Goal: Task Accomplishment & Management: Manage account settings

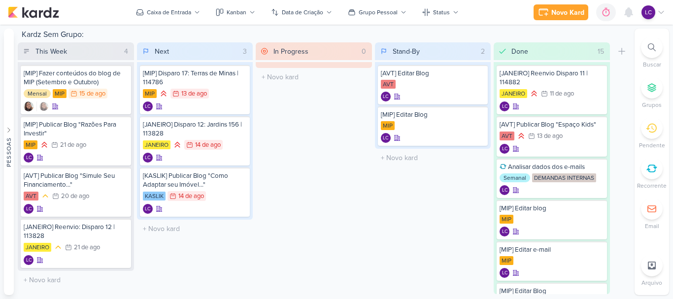
click at [656, 175] on div at bounding box center [652, 169] width 22 height 22
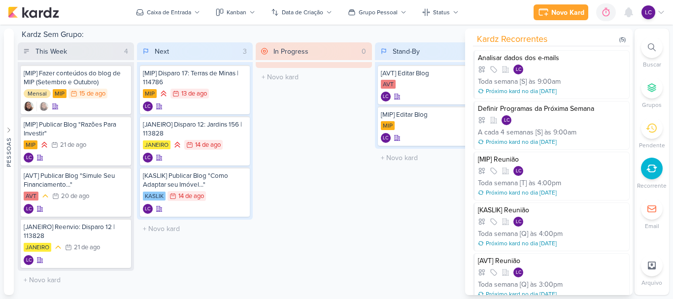
click at [407, 194] on div "Stand-By 2 Mover Para Esquerda Mover Para Direita Deletar [AVT] Editar Blog AVT" at bounding box center [433, 168] width 116 height 252
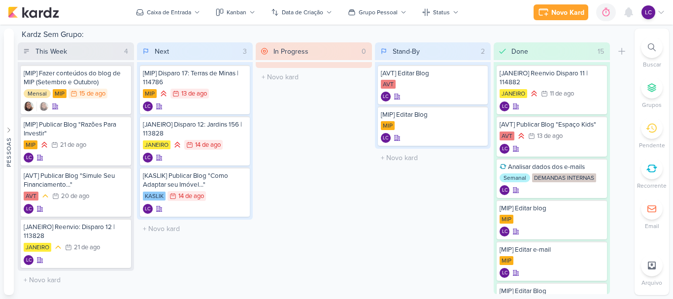
click at [653, 176] on div at bounding box center [652, 169] width 22 height 22
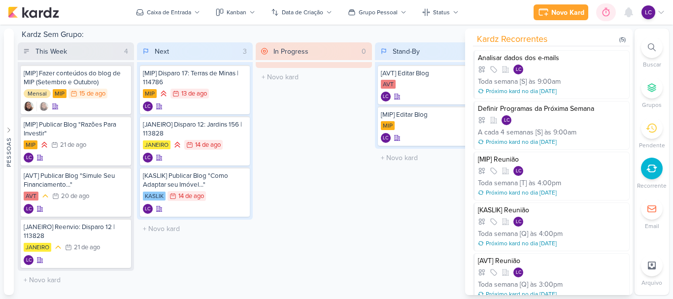
click at [608, 10] on icon at bounding box center [606, 12] width 7 height 9
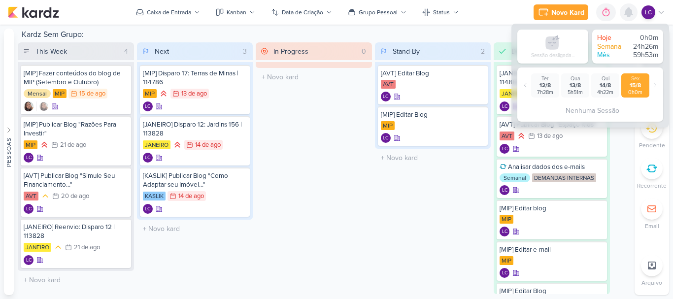
click at [627, 13] on icon at bounding box center [629, 12] width 8 height 9
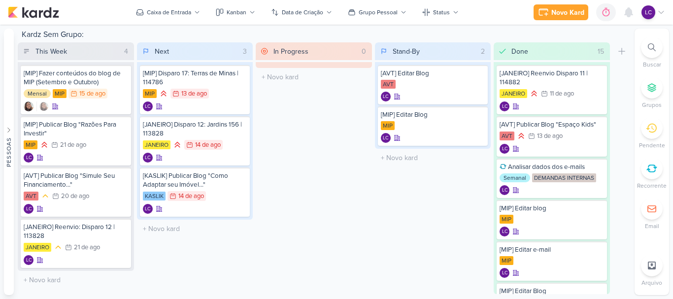
click at [651, 166] on icon at bounding box center [652, 168] width 11 height 11
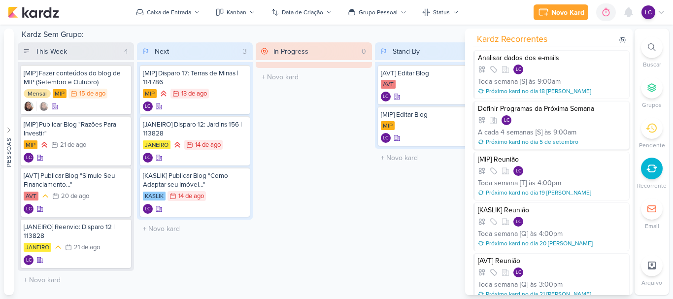
click at [541, 115] on div "Definir Programas da Próxima Semana LC A cada 4 semanas [S] às 9:00am Próximo k…" at bounding box center [551, 125] width 157 height 49
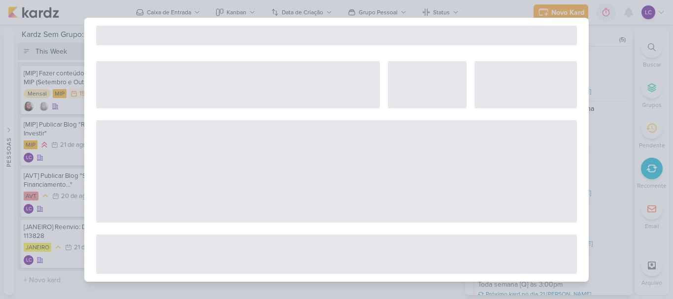
select select "12"
select select "week"
select select "9"
select select "America/Sao_Paulo"
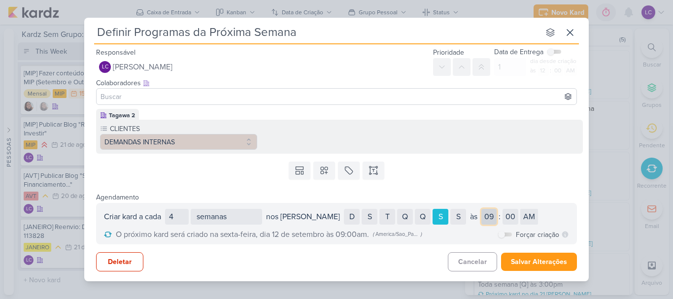
click at [482, 215] on select "01 02 03 04 05 06 07 08 09 10 11 12" at bounding box center [489, 217] width 15 height 16
select select "10"
click at [503, 213] on select "00 05 10 15 20 25 30 35 40 45 50 55" at bounding box center [511, 217] width 16 height 16
select select "10"
click at [547, 268] on button "Salvar Alterações" at bounding box center [539, 262] width 76 height 18
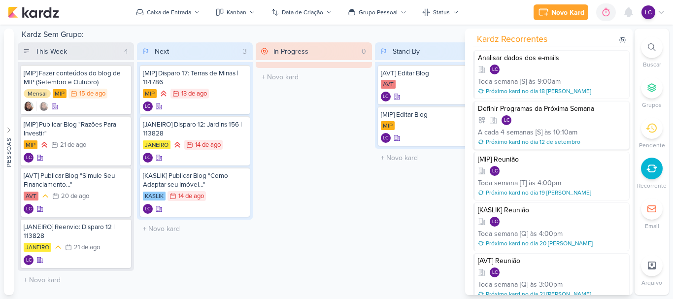
click at [519, 142] on div "Próximo kard no dia 12 de setembro" at bounding box center [533, 142] width 95 height 9
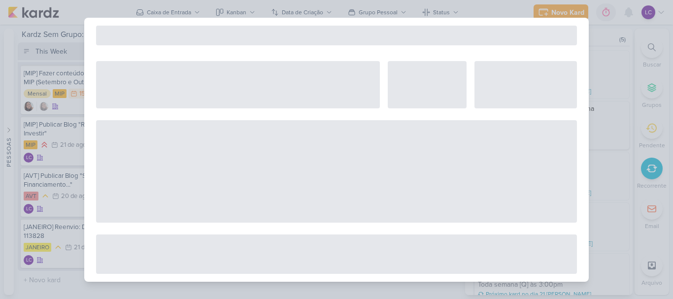
select select "12"
select select "week"
select select "10"
select select "America/Sao_Paulo"
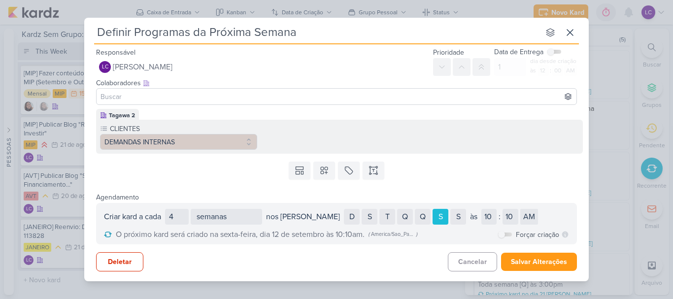
click at [510, 236] on label at bounding box center [505, 235] width 14 height 4
click at [505, 236] on input "checkbox" at bounding box center [501, 234] width 7 height 7
click at [509, 233] on input "checkbox" at bounding box center [508, 234] width 7 height 7
checkbox input "false"
click at [530, 260] on button "Salvar Alterações" at bounding box center [539, 262] width 76 height 18
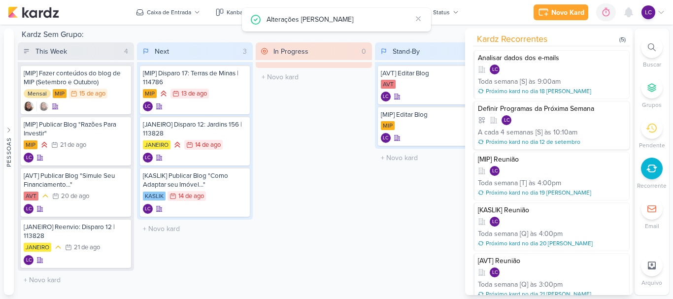
click at [574, 135] on div "10:10am" at bounding box center [566, 132] width 24 height 10
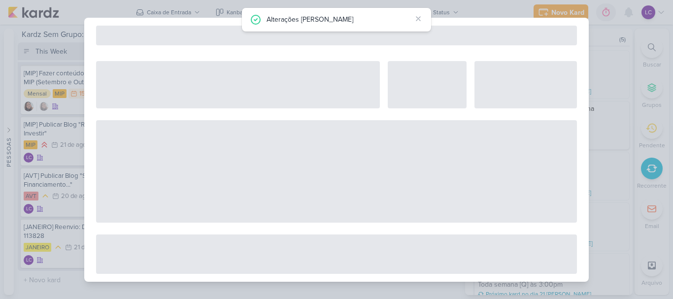
select select "12"
select select "week"
select select "10"
select select "America/Sao_Paulo"
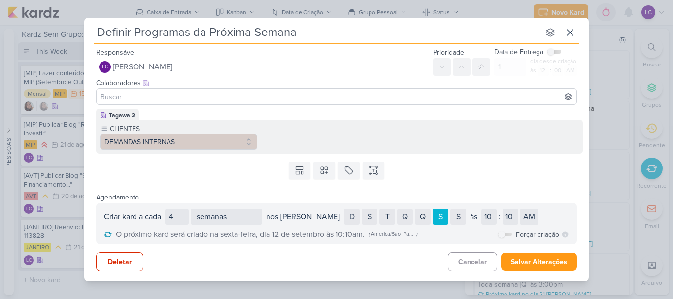
click at [433, 221] on div "S" at bounding box center [441, 217] width 16 height 16
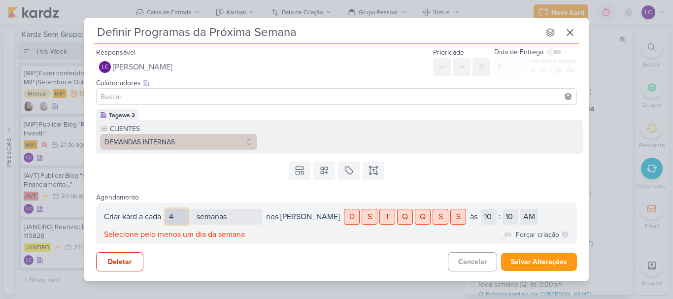
click at [176, 218] on input "4" at bounding box center [177, 217] width 24 height 16
select select "week"
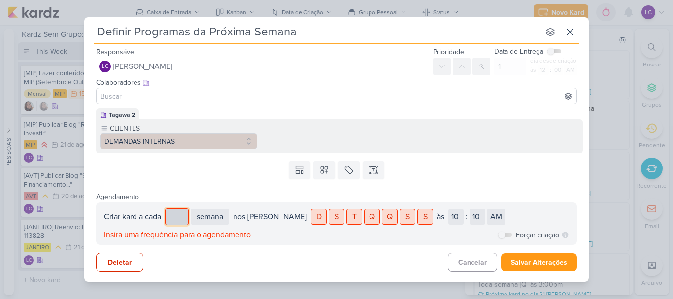
type input "1"
select select "week"
type input "1"
click at [400, 218] on div "S" at bounding box center [408, 217] width 16 height 16
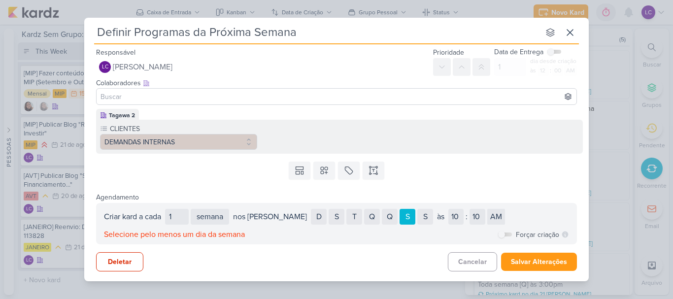
select select "week"
select select "America/Sao_Paulo"
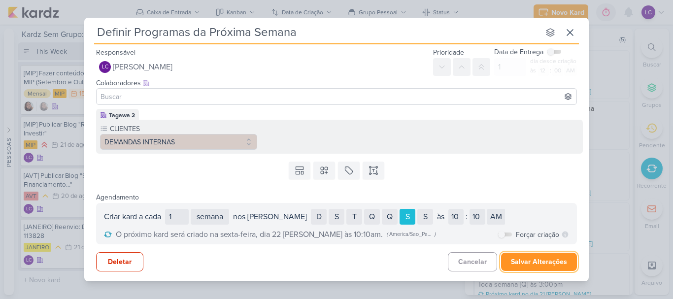
click at [528, 263] on button "Salvar Alterações" at bounding box center [539, 262] width 76 height 18
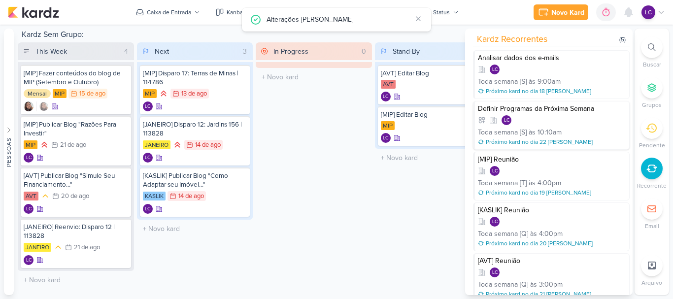
click at [530, 117] on div "LC" at bounding box center [552, 120] width 148 height 10
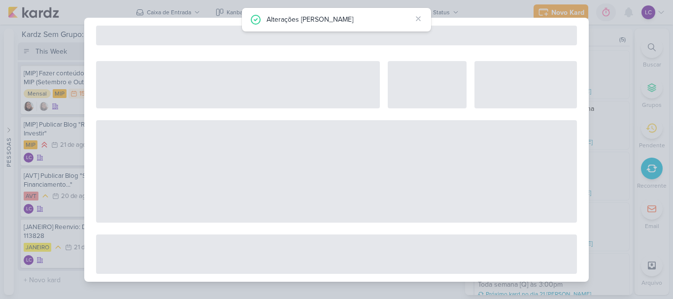
select select "12"
select select "week"
select select "10"
select select "America/Sao_Paulo"
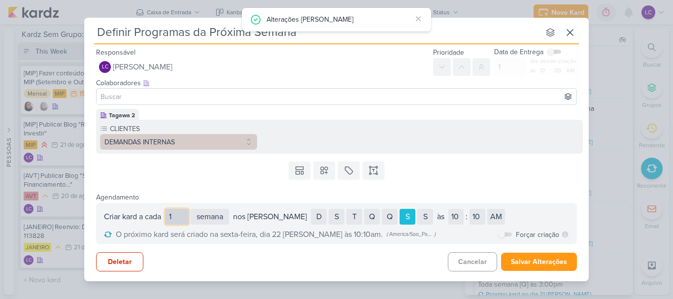
click at [180, 213] on input "1" at bounding box center [177, 217] width 24 height 16
type input "14"
select select "week"
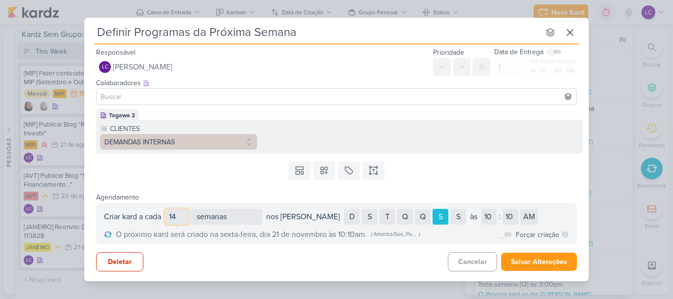
type input "1"
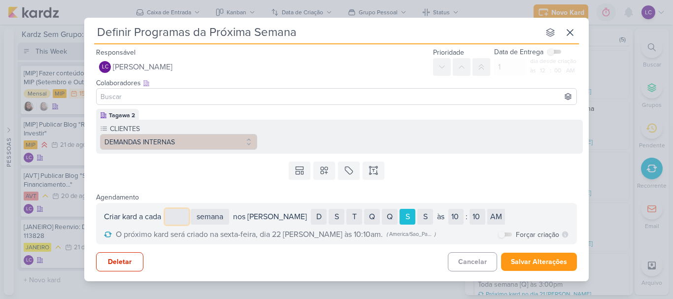
select select "week"
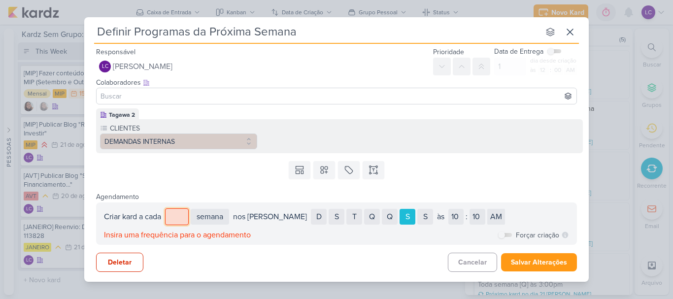
type input "4"
select select "week"
select select "America/Sao_Paulo"
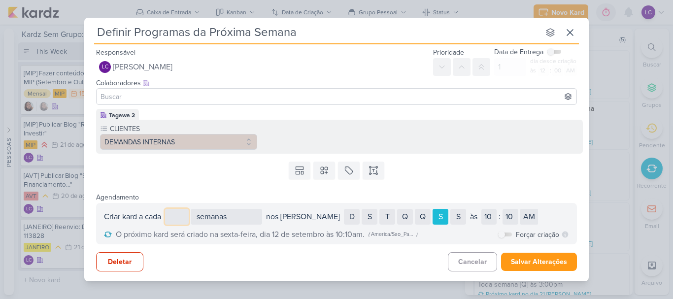
select select "week"
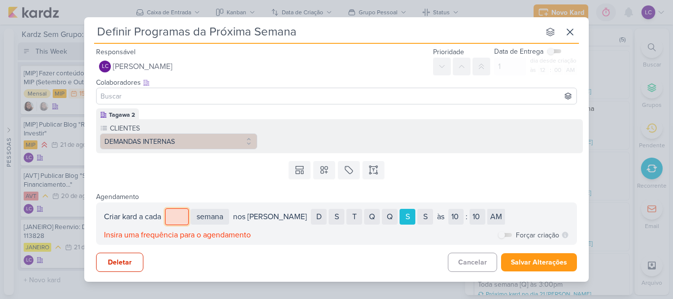
type input "1"
select select "week"
select select "America/Sao_Paulo"
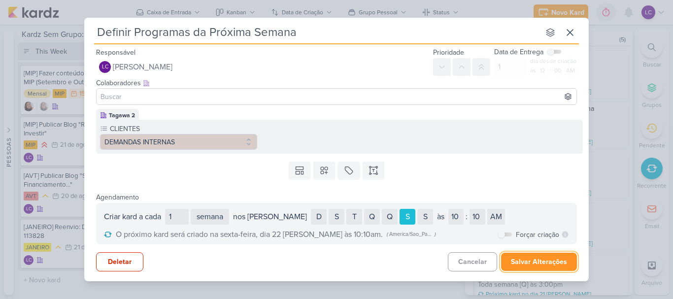
click at [536, 264] on button "Salvar Alterações" at bounding box center [539, 262] width 76 height 18
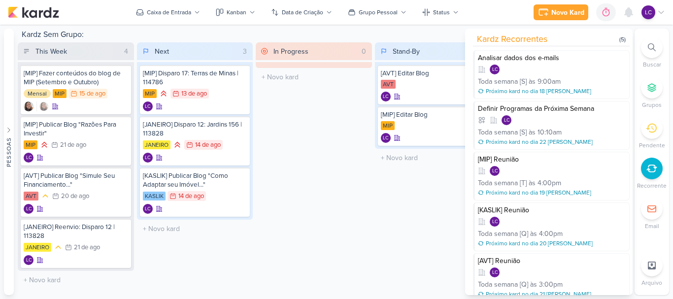
click at [299, 70] on div "O título do kard deve ter menos que 100 caracteres" at bounding box center [314, 77] width 116 height 18
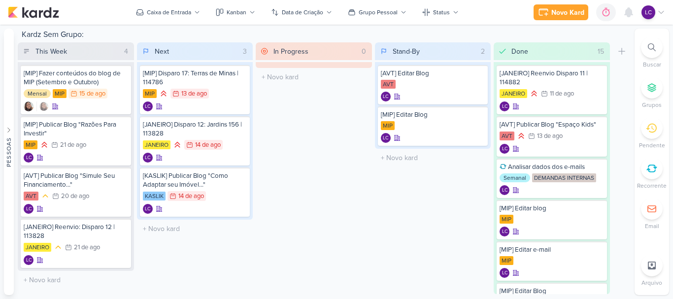
click at [651, 169] on icon at bounding box center [652, 168] width 11 height 11
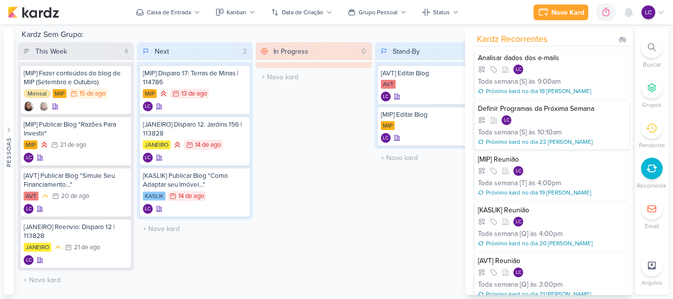
click at [533, 109] on div "Definir Programas da Próxima Semana" at bounding box center [552, 109] width 148 height 9
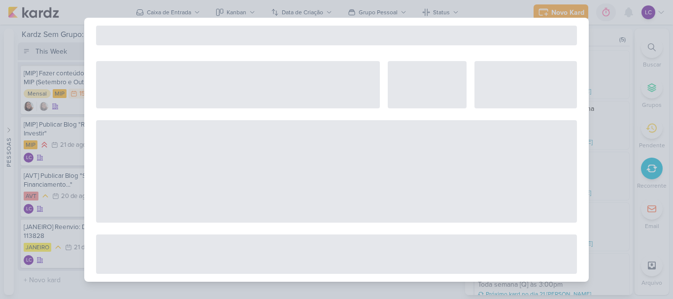
select select "12"
select select "week"
select select "10"
select select "America/Sao_Paulo"
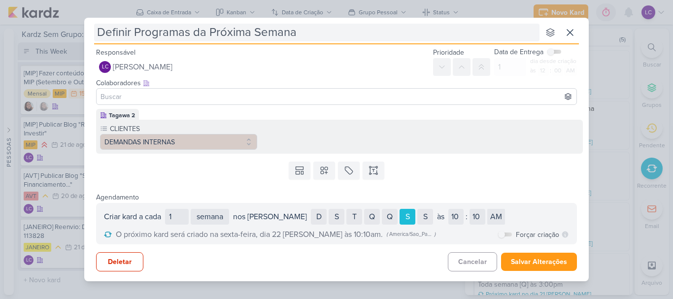
click at [366, 26] on input "Definir Programas da Próxima Semana" at bounding box center [317, 33] width 446 height 18
click at [184, 35] on input "Definir Programas da Próxima Semana" at bounding box center [317, 33] width 446 height 18
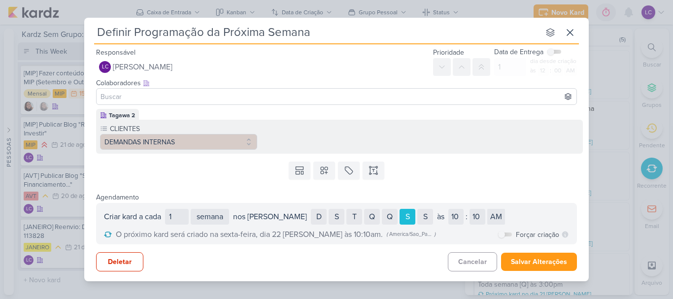
type input "Definir Programação da Próxima Semana"
click at [533, 274] on div "Deletar Cancelar Salvar Alterações" at bounding box center [336, 259] width 505 height 29
click at [533, 266] on button "Salvar Alterações" at bounding box center [539, 262] width 76 height 18
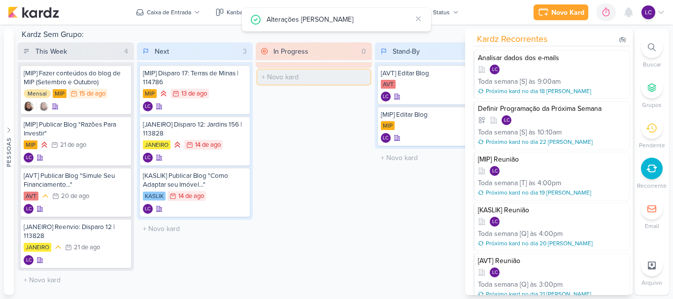
click at [328, 77] on input "text" at bounding box center [314, 77] width 112 height 14
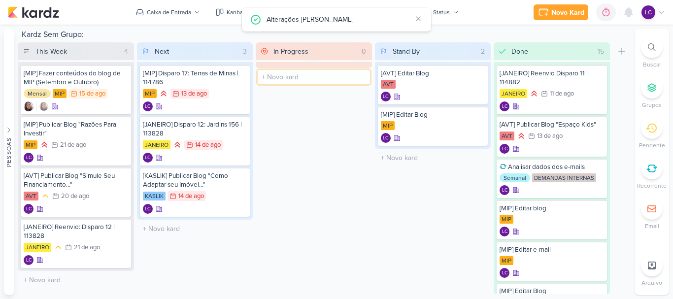
paste input "Definir Programação da Próxima Semana"
type input "Definir Programação da Próxima Semana"
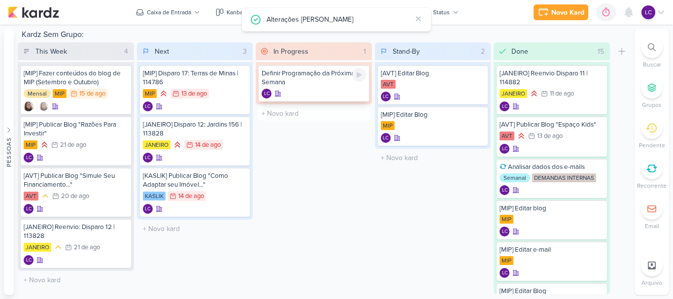
click at [308, 74] on div "Definir Programação da Próxima Semana" at bounding box center [314, 78] width 105 height 18
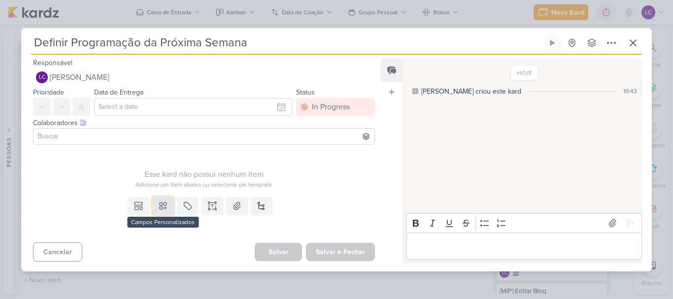
click at [163, 204] on icon at bounding box center [163, 206] width 10 height 10
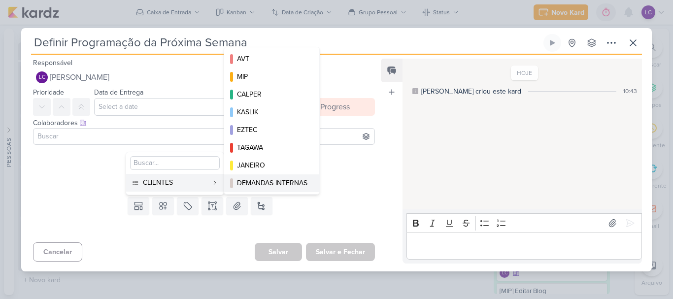
click at [272, 179] on div "DEMANDAS INTERNAS" at bounding box center [272, 183] width 71 height 10
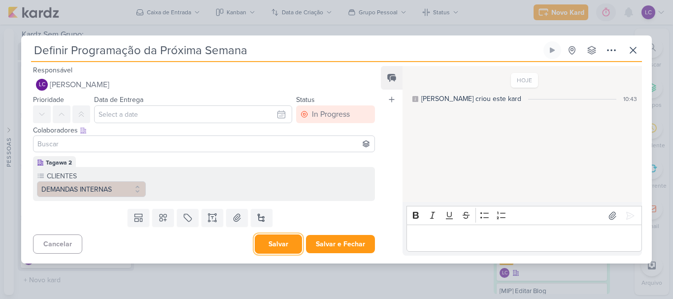
click at [261, 240] on button "Salvar" at bounding box center [278, 244] width 47 height 19
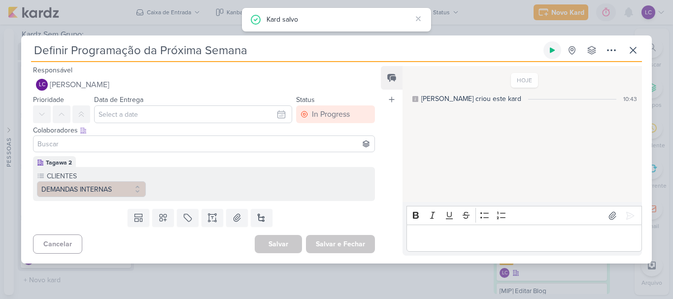
click at [551, 53] on icon at bounding box center [552, 50] width 5 height 5
click at [346, 282] on div "Definir Programação da Próxima Semana Total 1s -- Histórico De Horas -- 15 de a…" at bounding box center [336, 149] width 673 height 299
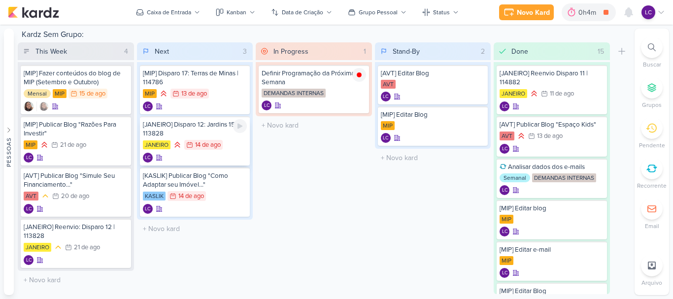
click at [202, 136] on div "[JANEIRO] Disparo 12: Jardins 156 | 113828" at bounding box center [195, 129] width 105 height 18
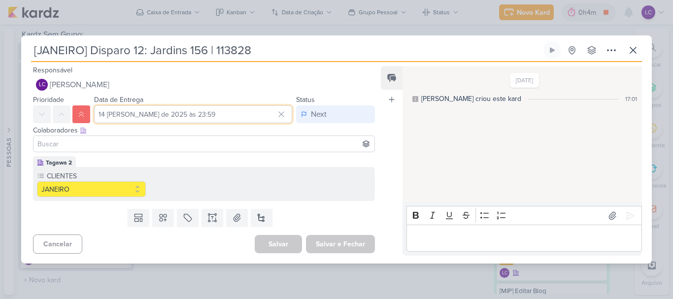
click at [198, 115] on input "14 de agosto de 2025 às 23:59" at bounding box center [193, 115] width 198 height 18
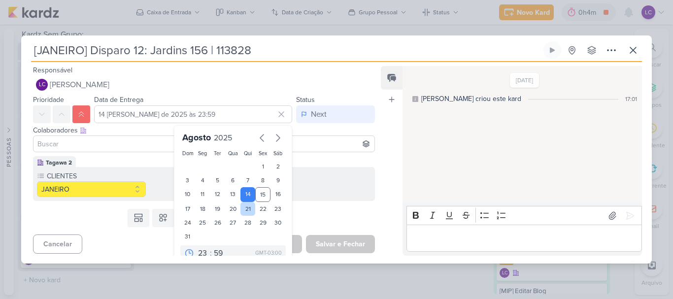
click at [248, 204] on div "21" at bounding box center [248, 209] width 15 height 14
type input "21 de agosto de 2025 às 23:59"
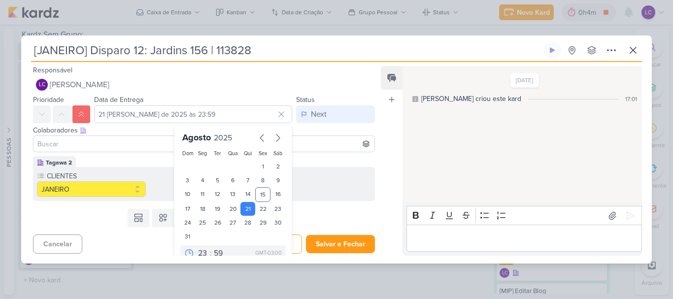
click at [473, 235] on p "Editor editing area: main" at bounding box center [524, 239] width 225 height 12
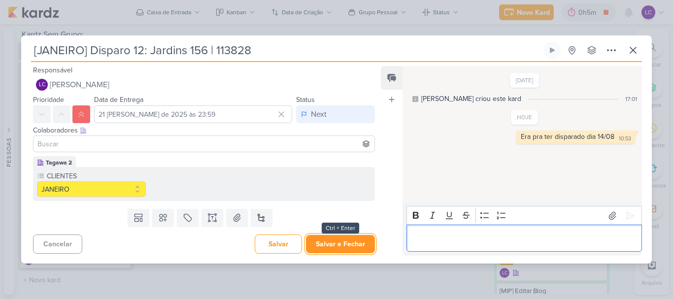
click at [336, 241] on button "Salvar e Fechar" at bounding box center [340, 244] width 69 height 18
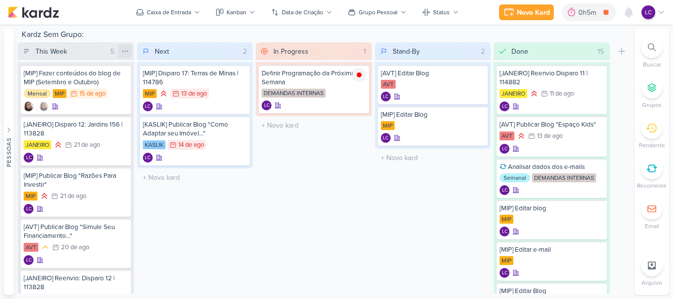
click at [126, 52] on icon at bounding box center [125, 51] width 8 height 8
click at [207, 81] on div "[MIP] Disparo 17: Terras de Minas | 114786" at bounding box center [195, 78] width 105 height 18
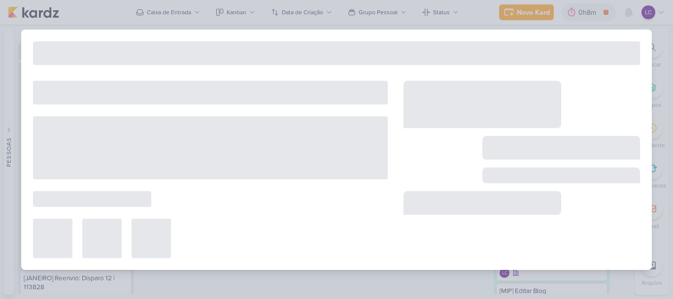
type input "[MIP] Disparo 17: Terras de Minas | 114786"
type input "13 de agosto de 2025 às 23:59"
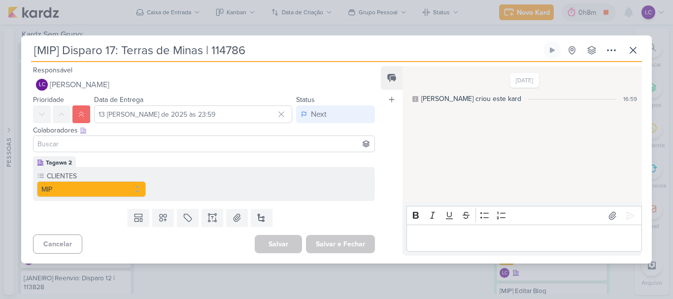
click at [437, 233] on p "Editor editing area: main" at bounding box center [524, 239] width 225 height 12
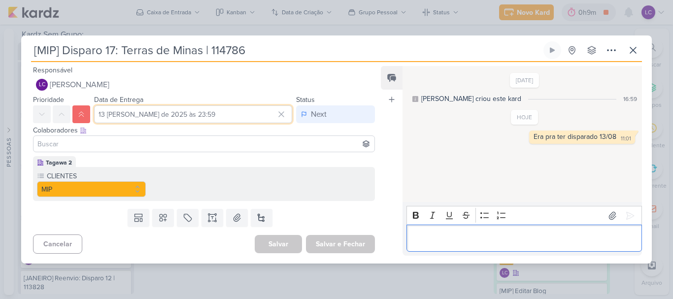
click at [130, 120] on input "13 de agosto de 2025 às 23:59" at bounding box center [193, 115] width 198 height 18
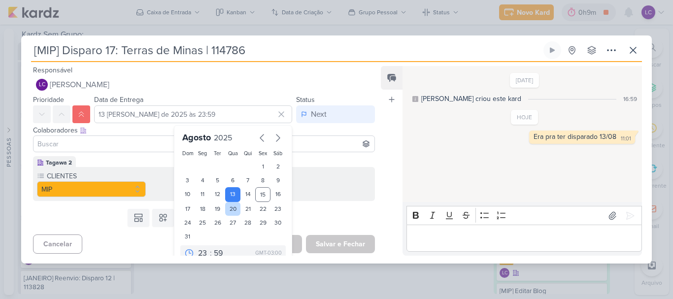
click at [228, 215] on div "20" at bounding box center [232, 209] width 15 height 14
type input "20 de agosto de 2025 às 23:59"
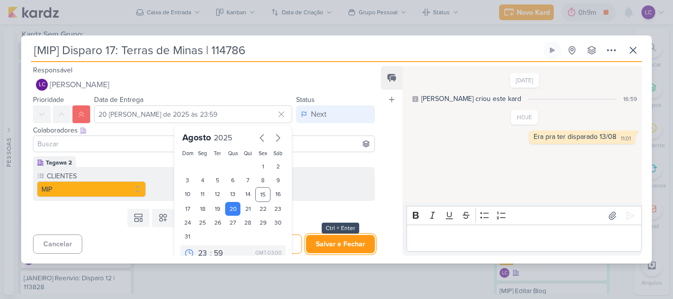
click at [327, 244] on button "Salvar e Fechar" at bounding box center [340, 244] width 69 height 18
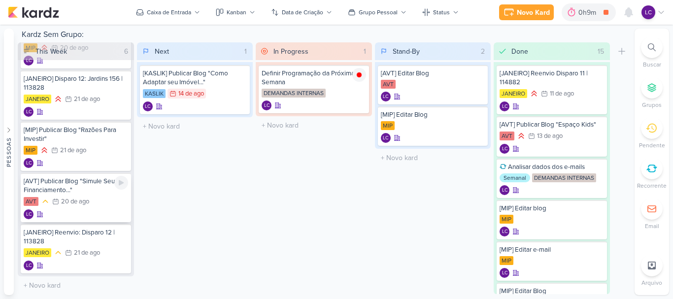
scroll to position [98, 0]
click at [91, 254] on div "21 de ago" at bounding box center [87, 252] width 26 height 6
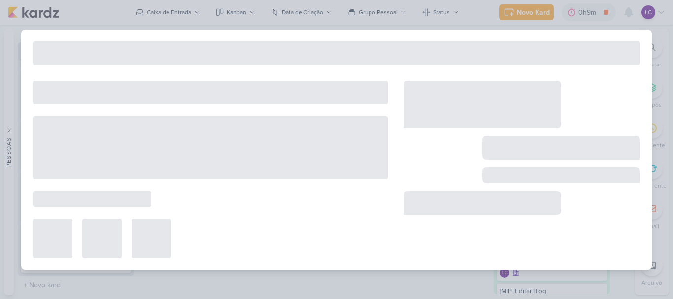
type input "[JANEIRO] Reenvio: Disparo 12 | 113828"
type input "21 de agosto de 2025 às 23:59"
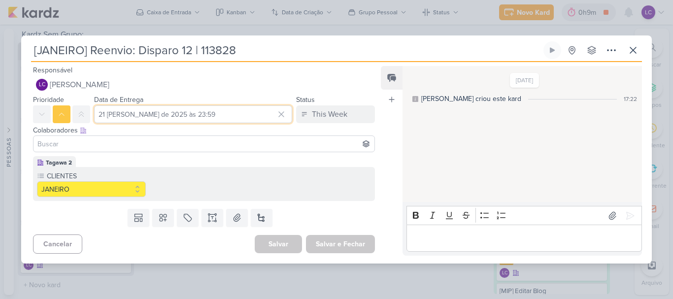
click at [194, 114] on input "21 de agosto de 2025 às 23:59" at bounding box center [193, 115] width 198 height 18
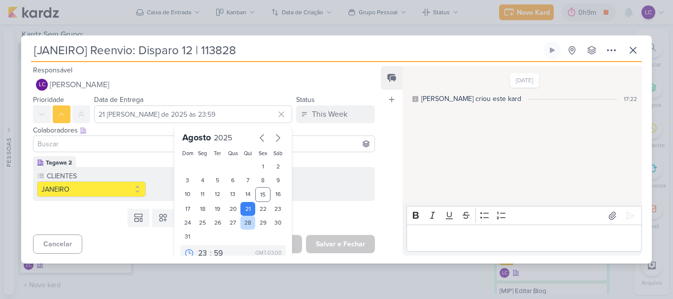
click at [242, 224] on div "28" at bounding box center [248, 223] width 15 height 14
type input "28 de agosto de 2025 às 23:59"
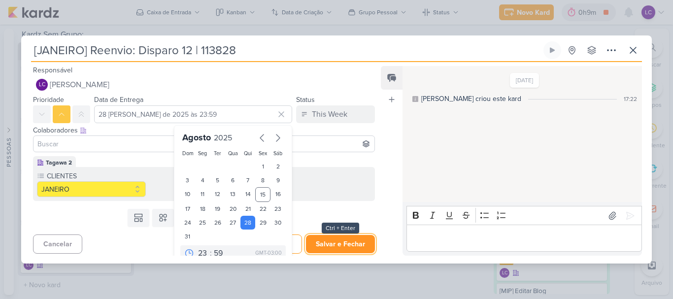
click at [336, 244] on button "Salvar e Fechar" at bounding box center [340, 244] width 69 height 18
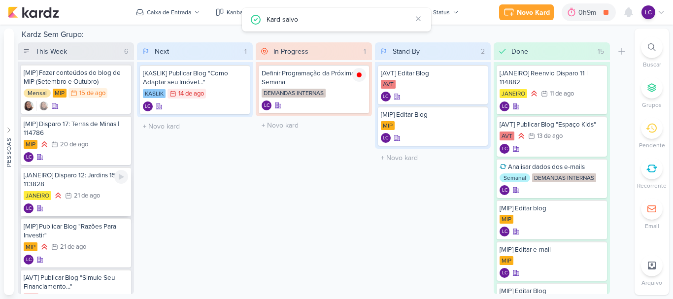
scroll to position [0, 0]
click at [58, 149] on div "20/8 20 de ago" at bounding box center [69, 145] width 37 height 10
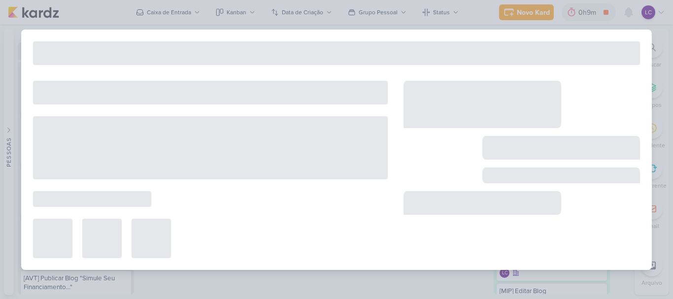
type input "[MIP] Disparo 17: Terras de Minas | 114786"
type input "20 de agosto de 2025 às 23:59"
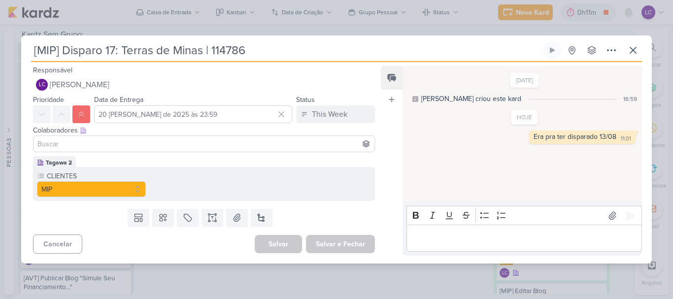
click at [404, 285] on div "[MIP] Disparo 17: Terras de Minas | 114786 Criado por mim" at bounding box center [336, 149] width 673 height 299
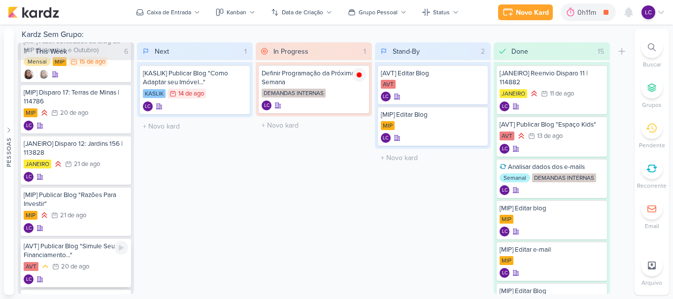
scroll to position [49, 0]
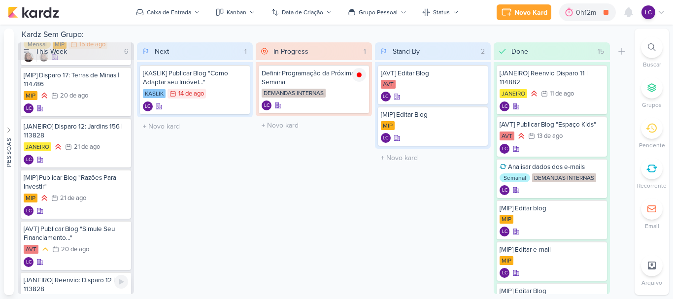
click at [75, 288] on div "[JANEIRO] Reenvio: Disparo 12 | 113828" at bounding box center [76, 285] width 105 height 18
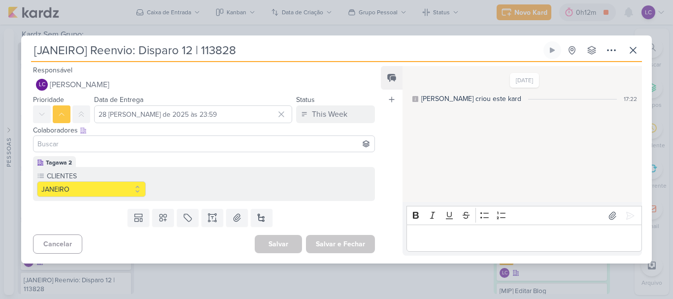
click at [120, 286] on div "[JANEIRO] Reenvio: Disparo 12 | 113828 Criado por mim" at bounding box center [336, 149] width 673 height 299
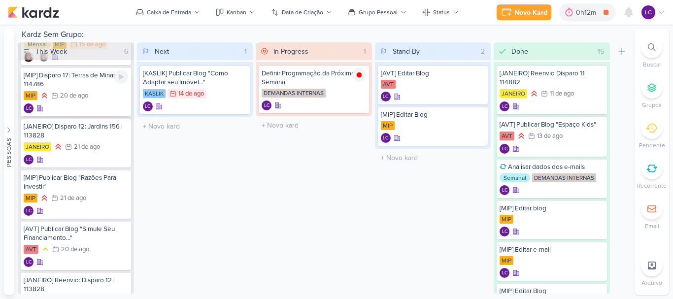
click at [101, 99] on div "MIP 20/8 20 de ago" at bounding box center [76, 96] width 105 height 11
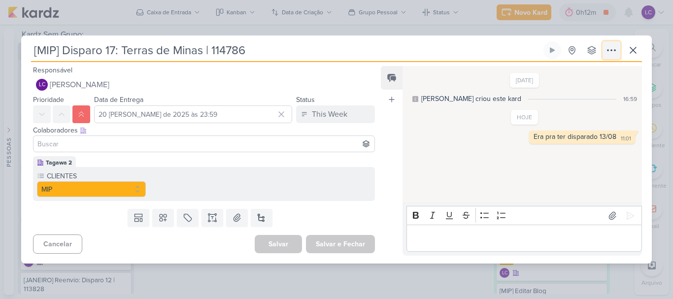
click at [605, 51] on button at bounding box center [612, 50] width 18 height 18
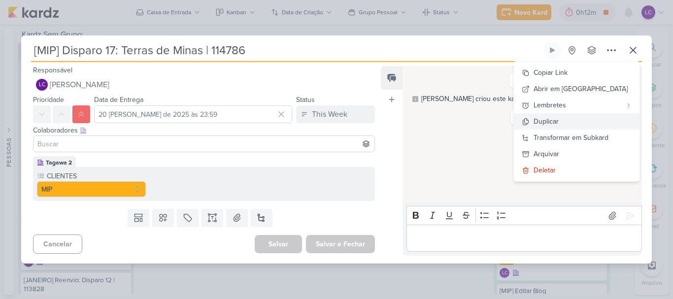
click at [599, 124] on button "Duplicar" at bounding box center [577, 121] width 126 height 16
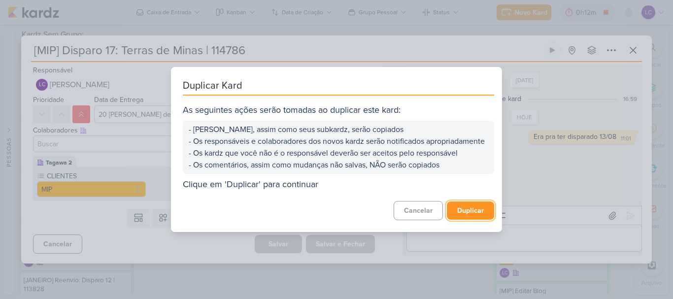
click at [459, 214] on button "Duplicar" at bounding box center [470, 211] width 47 height 18
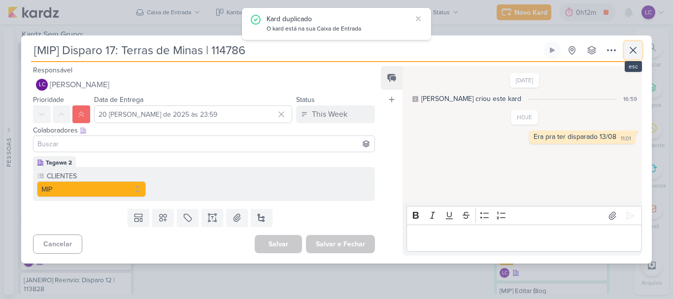
click at [638, 46] on icon at bounding box center [634, 50] width 12 height 12
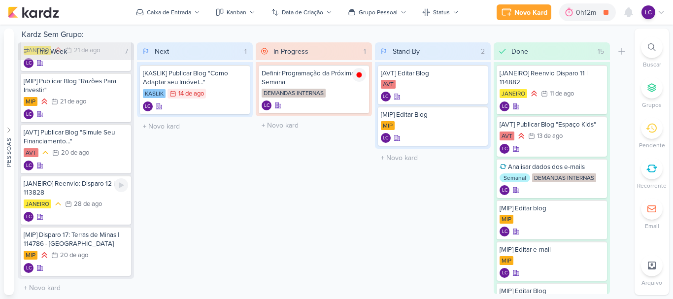
scroll to position [148, 0]
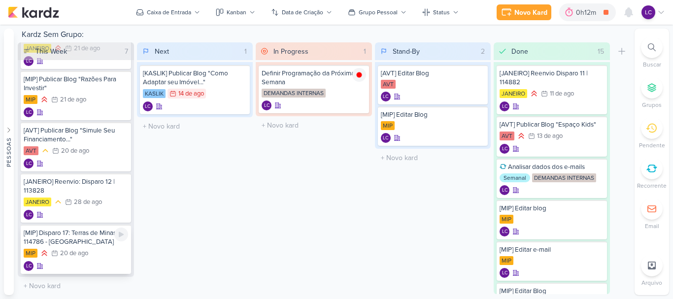
click at [97, 247] on div "[MIP] Disparo 17: Terras de Minas | 114786 - cópia MIP 20/8 20 de ago LC" at bounding box center [76, 249] width 110 height 49
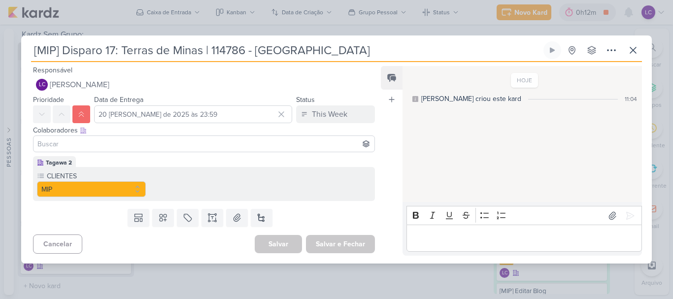
drag, startPoint x: 123, startPoint y: 48, endPoint x: 205, endPoint y: 46, distance: 81.4
click at [205, 46] on input "[MIP] Disparo 17: Terras de Minas | 114786 - cópia" at bounding box center [286, 50] width 511 height 18
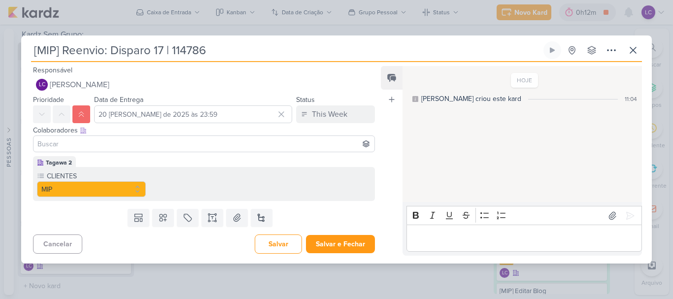
type input "[MIP] Reenvio: Disparo 17 | 114786"
click at [247, 110] on input "20 de agosto de 2025 às 23:59" at bounding box center [193, 115] width 198 height 18
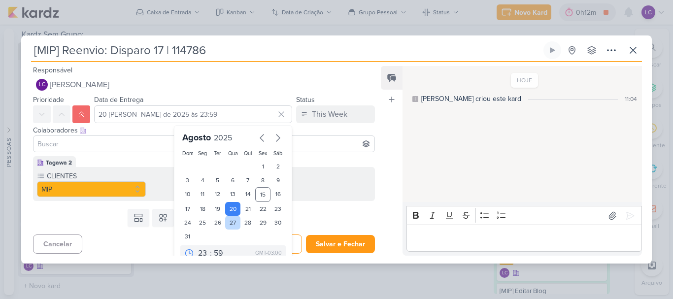
click at [234, 221] on div "27" at bounding box center [232, 223] width 15 height 14
type input "27 de agosto de 2025 às 23:59"
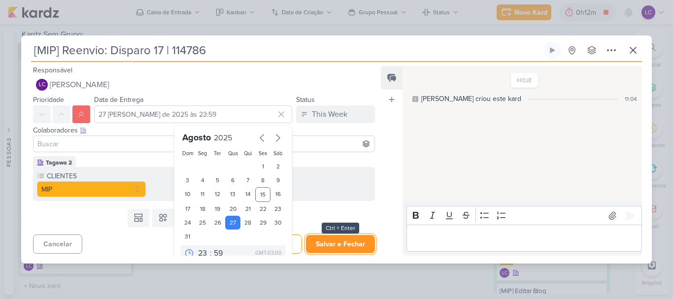
click at [329, 241] on button "Salvar e Fechar" at bounding box center [340, 244] width 69 height 18
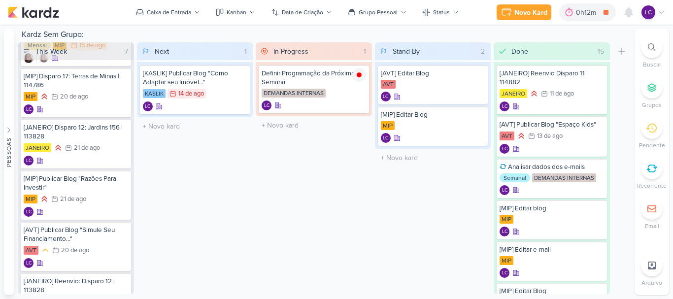
scroll to position [49, 0]
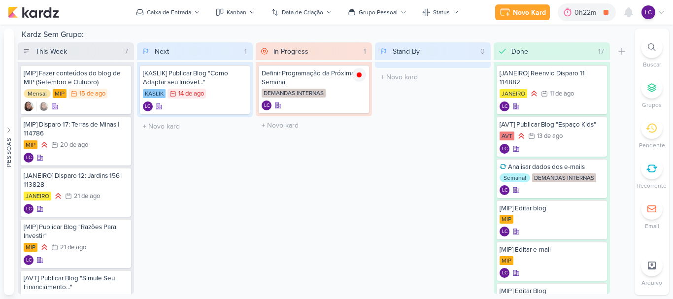
click at [650, 174] on div at bounding box center [652, 169] width 22 height 22
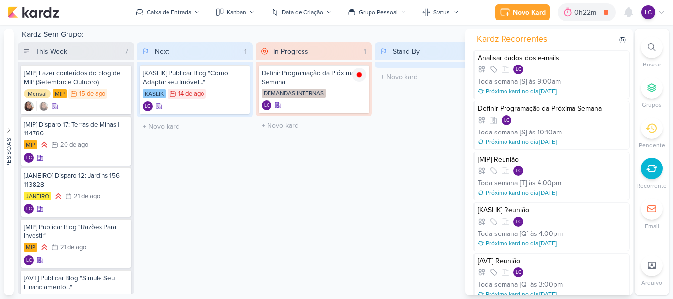
click at [374, 198] on div "This Week 7 Mover Para Esquerda Mover Para Direita [GEOGRAPHIC_DATA] [MIP] Faze…" at bounding box center [324, 168] width 613 height 252
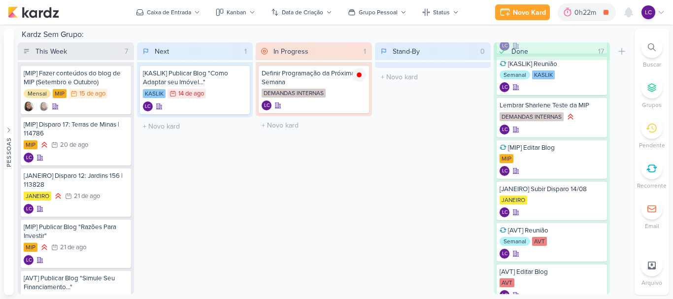
scroll to position [506, 0]
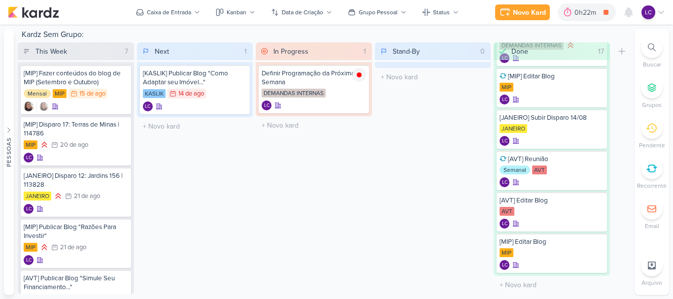
click at [387, 198] on div "Stand-By 0 Mover Para Esquerda Mover Para Direita Deletar O título do kard deve…" at bounding box center [433, 168] width 116 height 252
click at [658, 179] on li "Recorrente" at bounding box center [652, 174] width 35 height 33
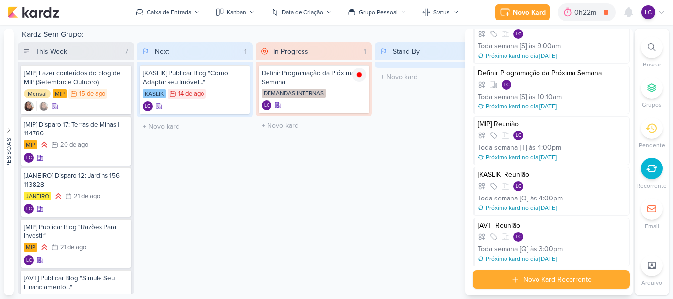
scroll to position [37, 0]
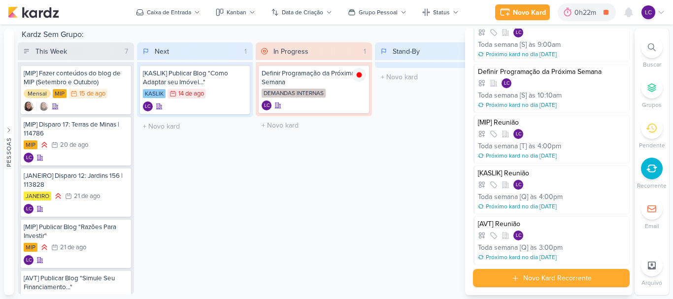
click at [341, 187] on div "In Progress 1 Mover Para Esquerda Mover Para Direita [GEOGRAPHIC_DATA] Definir …" at bounding box center [314, 168] width 116 height 252
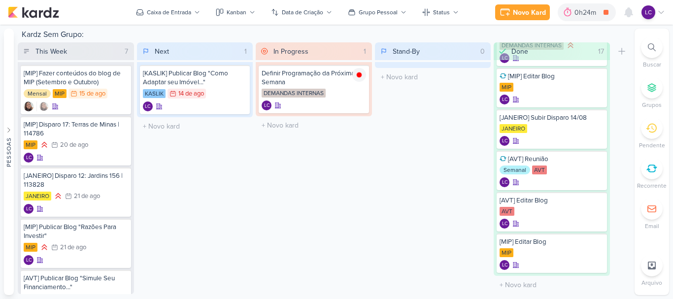
click at [664, 13] on icon at bounding box center [662, 12] width 8 height 8
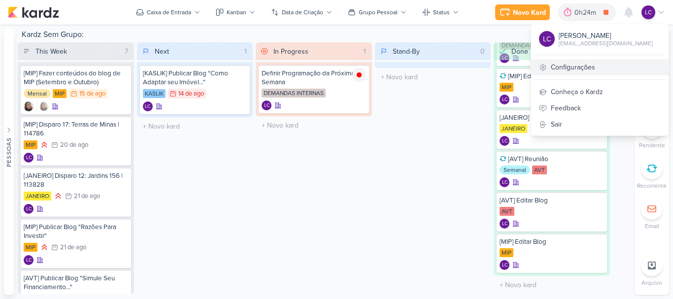
click at [571, 67] on link "Configurações" at bounding box center [601, 67] width 138 height 16
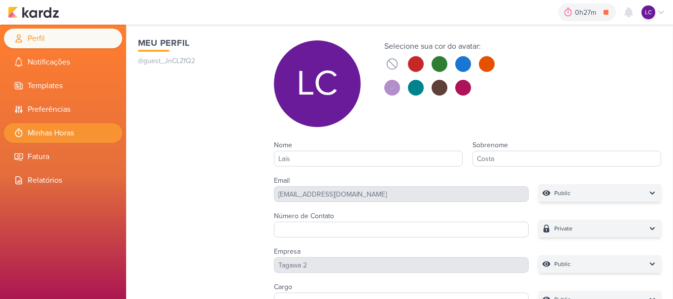
click at [53, 128] on li "Minhas Horas" at bounding box center [63, 133] width 118 height 20
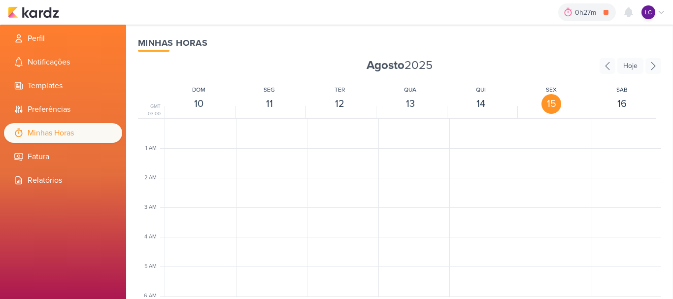
scroll to position [233, 0]
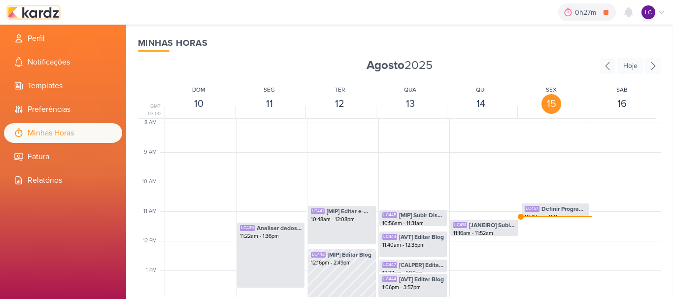
click at [52, 12] on img at bounding box center [33, 12] width 51 height 12
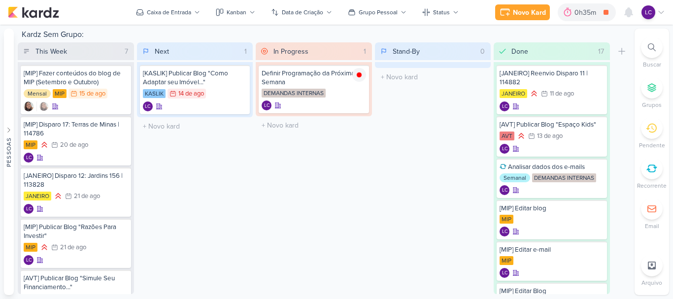
click at [354, 202] on div "In Progress 1 Mover Para Esquerda Mover Para Direita [GEOGRAPHIC_DATA] Definir …" at bounding box center [314, 168] width 116 height 252
click at [360, 73] on icon at bounding box center [359, 74] width 5 height 5
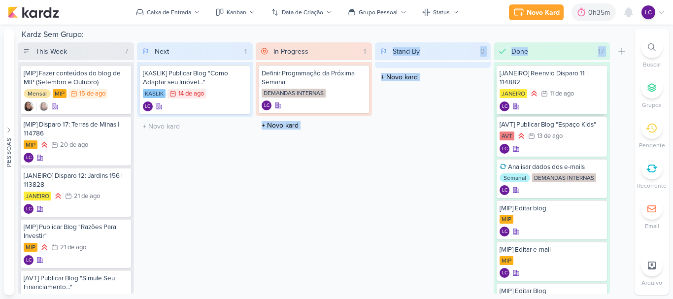
drag, startPoint x: 283, startPoint y: 116, endPoint x: 526, endPoint y: 78, distance: 245.9
click at [526, 78] on div "This Week 7 Mover Para Esquerda Mover Para Direita [GEOGRAPHIC_DATA] [MIP] Faze…" at bounding box center [324, 168] width 613 height 252
click at [333, 169] on div "In Progress 1 Mover Para Esquerda Mover Para Direita [GEOGRAPHIC_DATA] Definir …" at bounding box center [314, 168] width 116 height 252
